Goal: Task Accomplishment & Management: Use online tool/utility

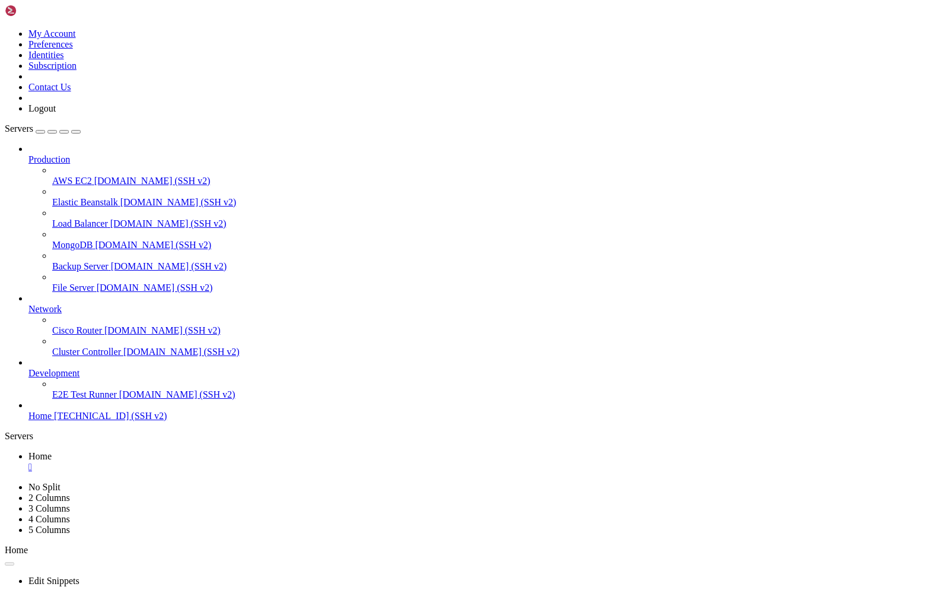
scroll to position [5, 1]
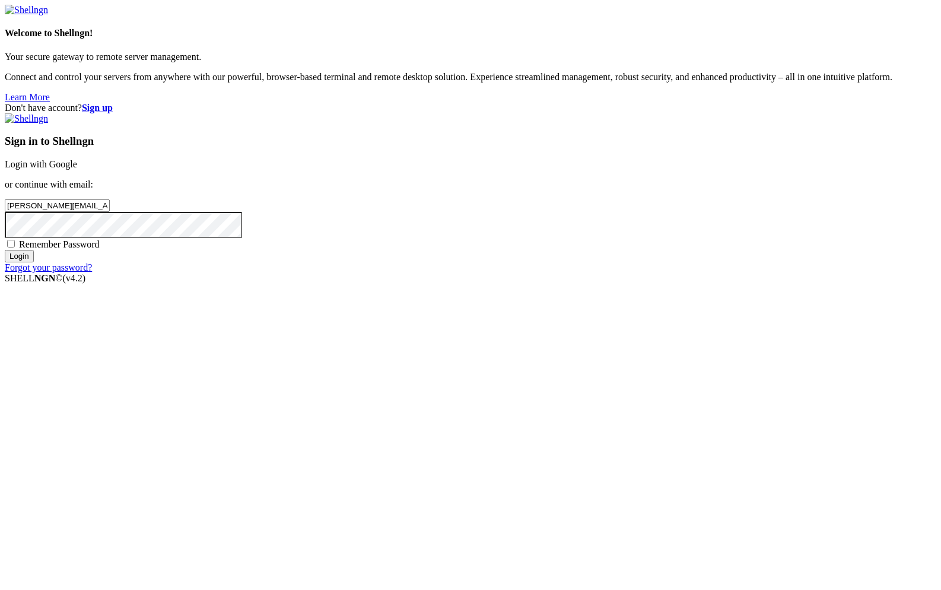
click at [34, 262] on input "Login" at bounding box center [19, 256] width 29 height 12
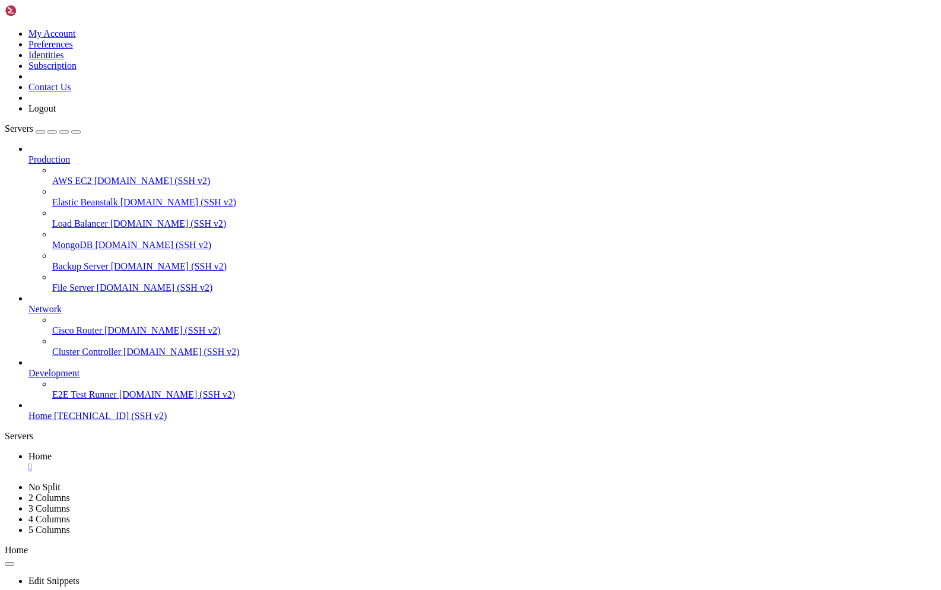
scroll to position [234691, 0]
drag, startPoint x: 214, startPoint y: 1021, endPoint x: 137, endPoint y: 927, distance: 121.4
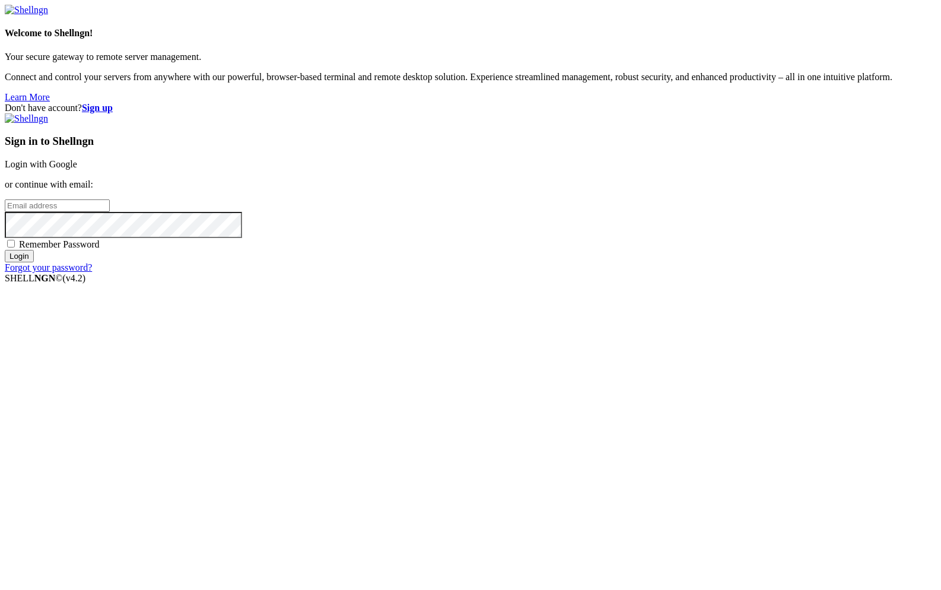
type input "[PERSON_NAME][EMAIL_ADDRESS][DOMAIN_NAME]"
click at [34, 262] on input "Login" at bounding box center [19, 256] width 29 height 12
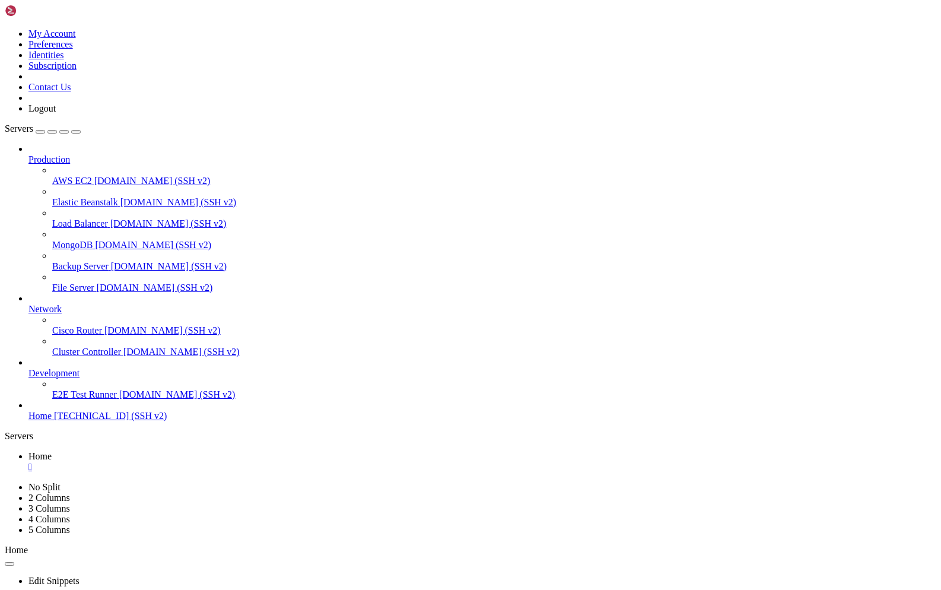
scroll to position [234701, 0]
